Goal: Navigation & Orientation: Find specific page/section

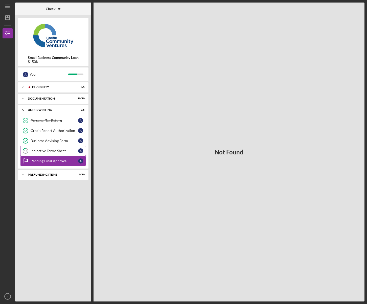
click at [46, 148] on link "17 Indicative Terms Sheet A" at bounding box center [53, 151] width 66 height 10
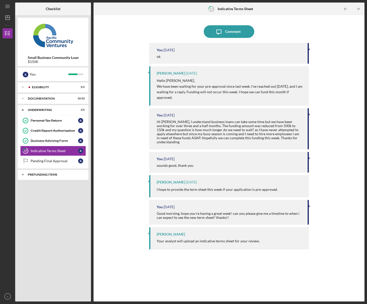
click at [50, 175] on div "Prefunding Items" at bounding box center [55, 174] width 54 height 3
